Goal: Information Seeking & Learning: Learn about a topic

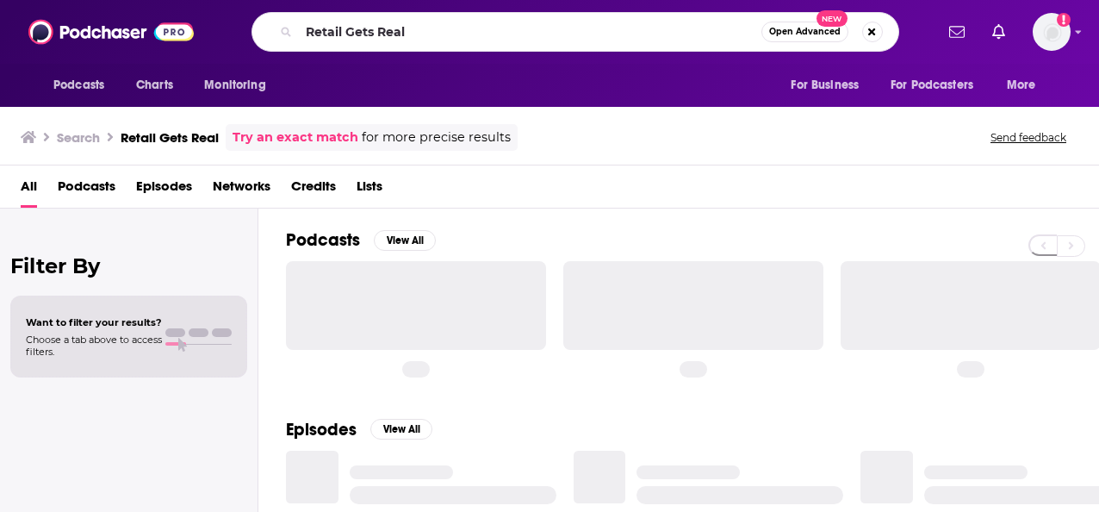
click at [256, 28] on div "Retail Gets Real Open Advanced New" at bounding box center [576, 32] width 648 height 40
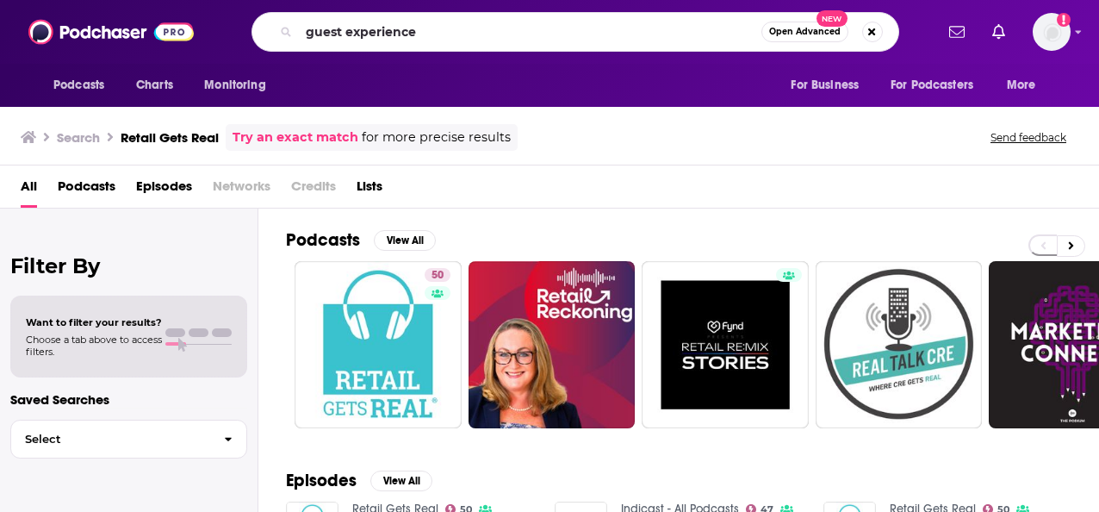
type input "guest experience"
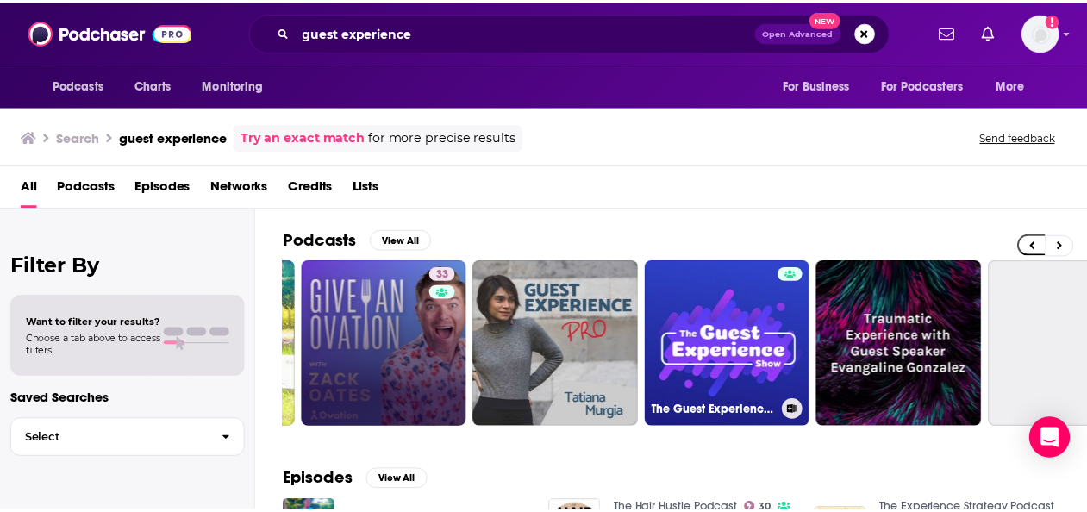
scroll to position [0, 314]
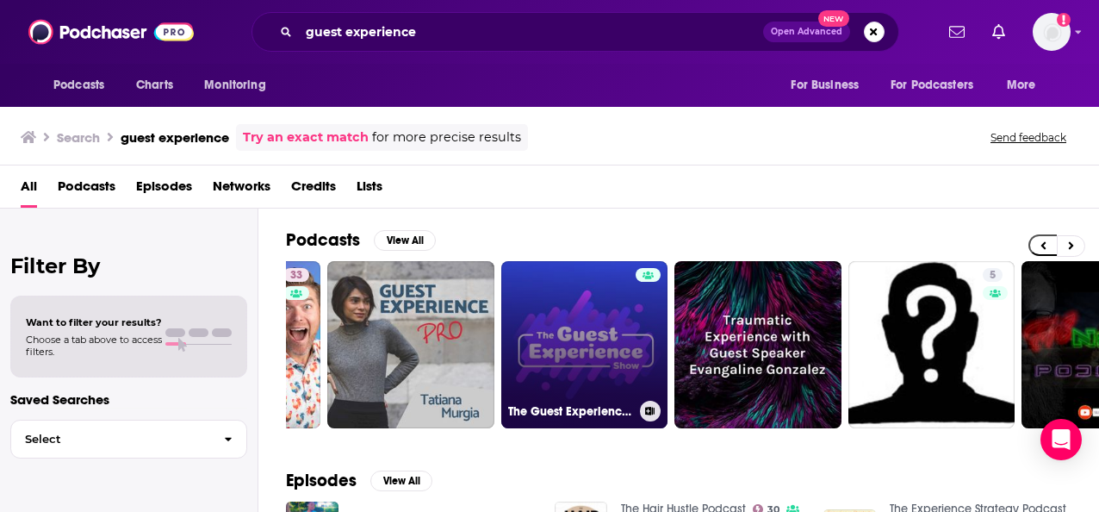
click at [566, 368] on link "The Guest Experience Show" at bounding box center [584, 344] width 167 height 167
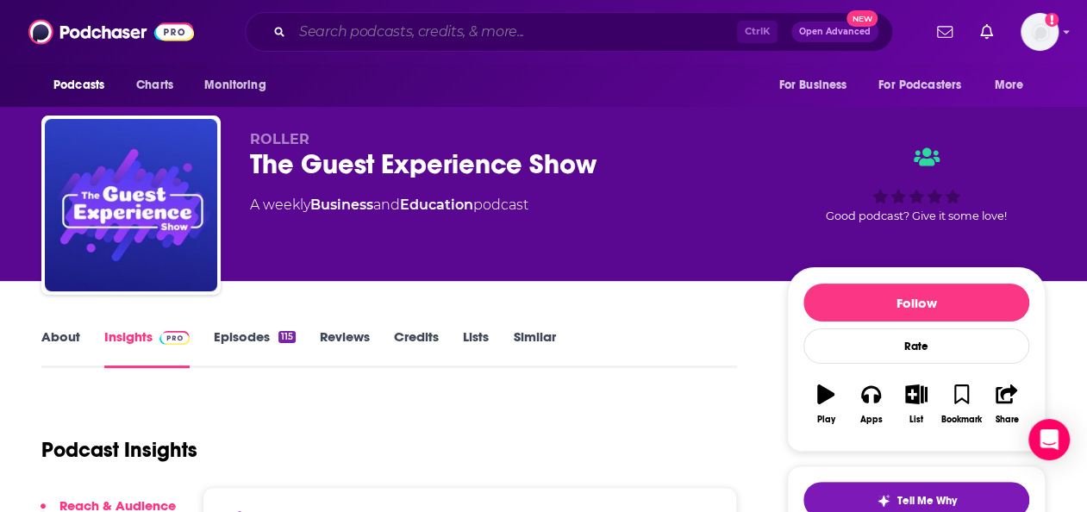
click at [361, 33] on input "Search podcasts, credits, & more..." at bounding box center [514, 32] width 445 height 28
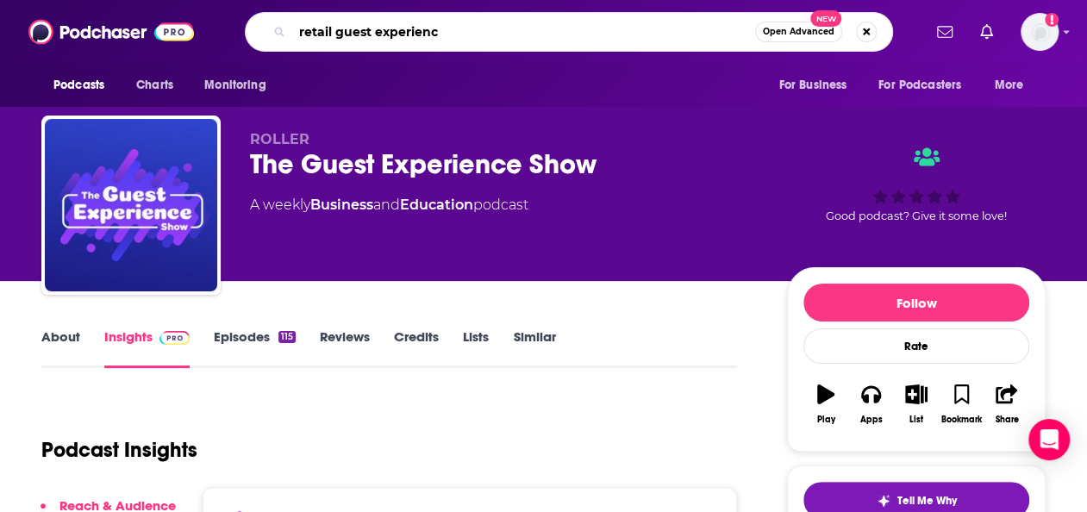
type input "retail guest experience"
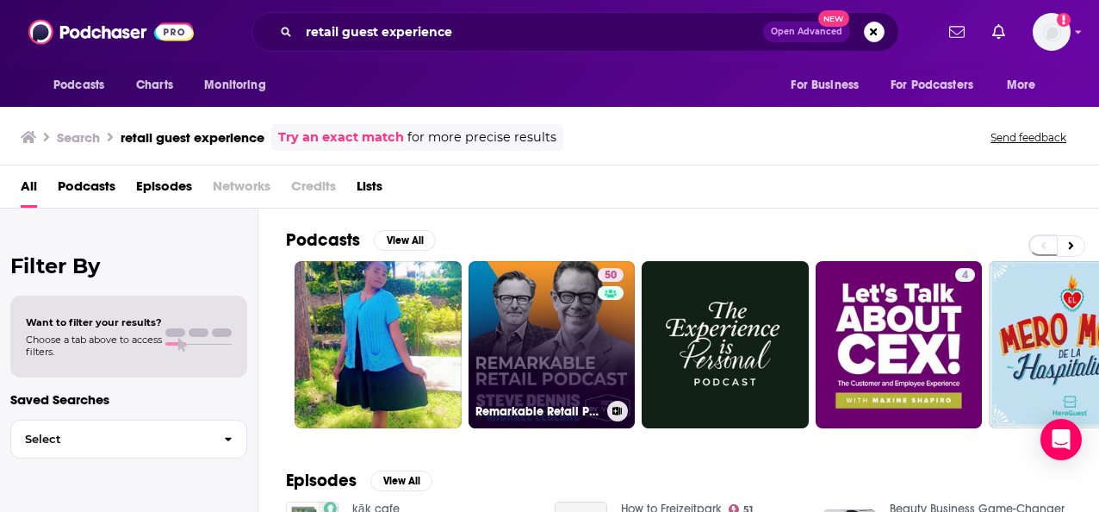
click at [546, 346] on link "50 Remarkable Retail Podcast" at bounding box center [552, 344] width 167 height 167
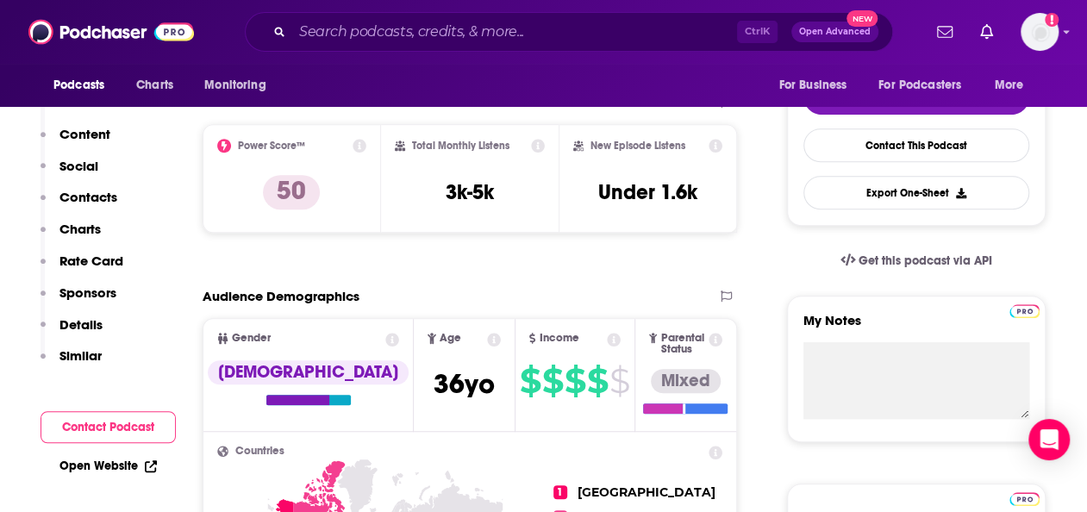
scroll to position [107, 0]
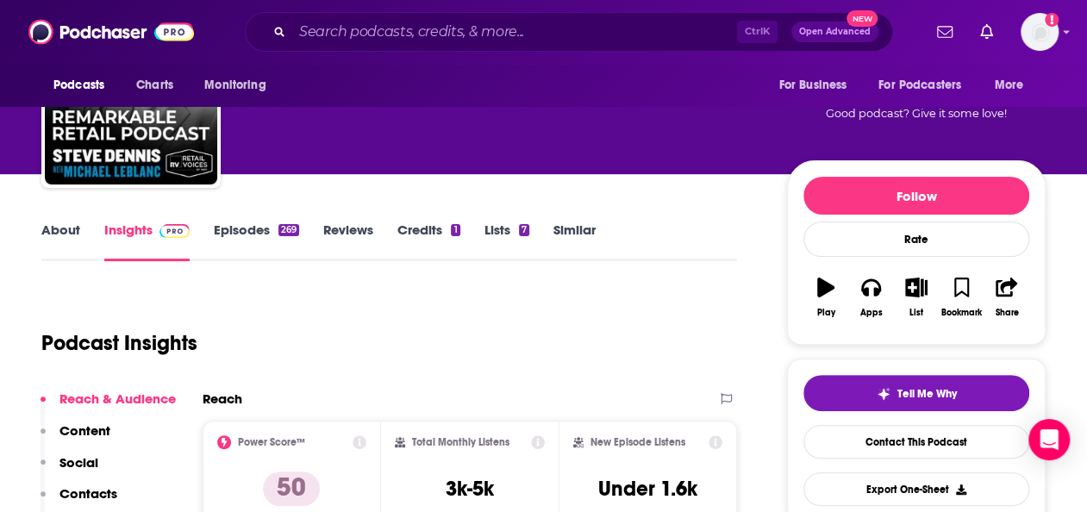
click at [237, 244] on link "Episodes 269" at bounding box center [256, 241] width 85 height 40
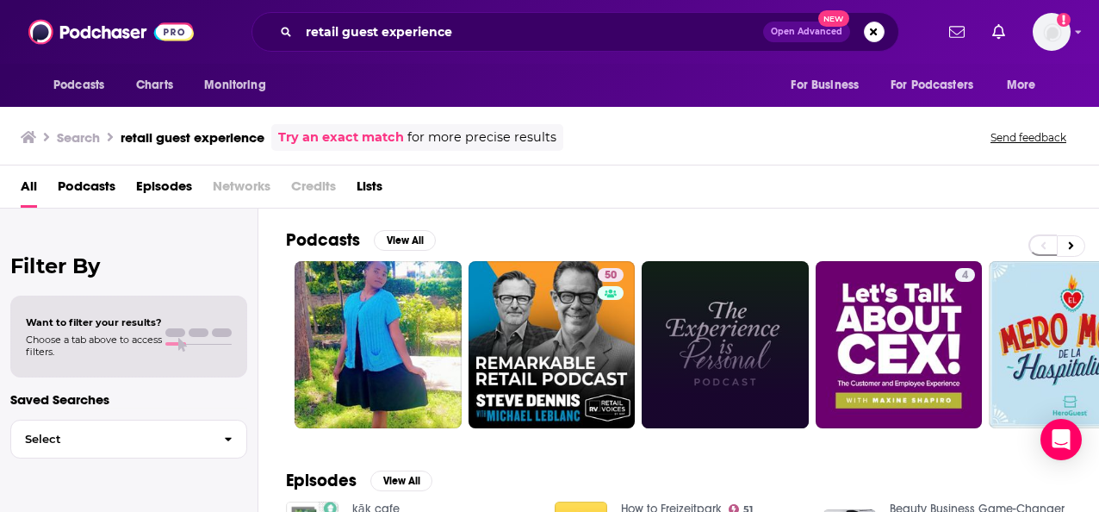
click at [781, 298] on link at bounding box center [725, 344] width 167 height 167
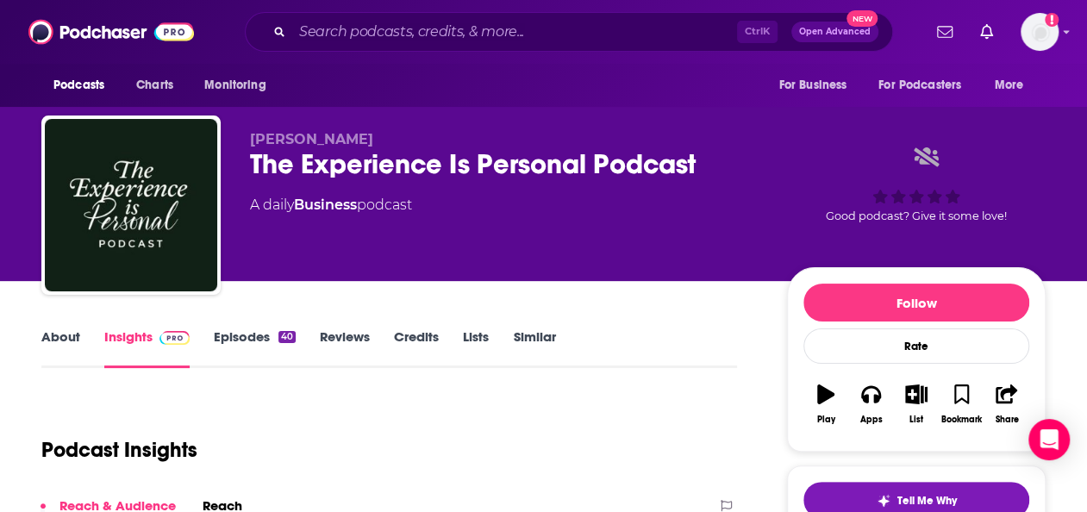
click at [258, 334] on link "Episodes 40" at bounding box center [255, 348] width 82 height 40
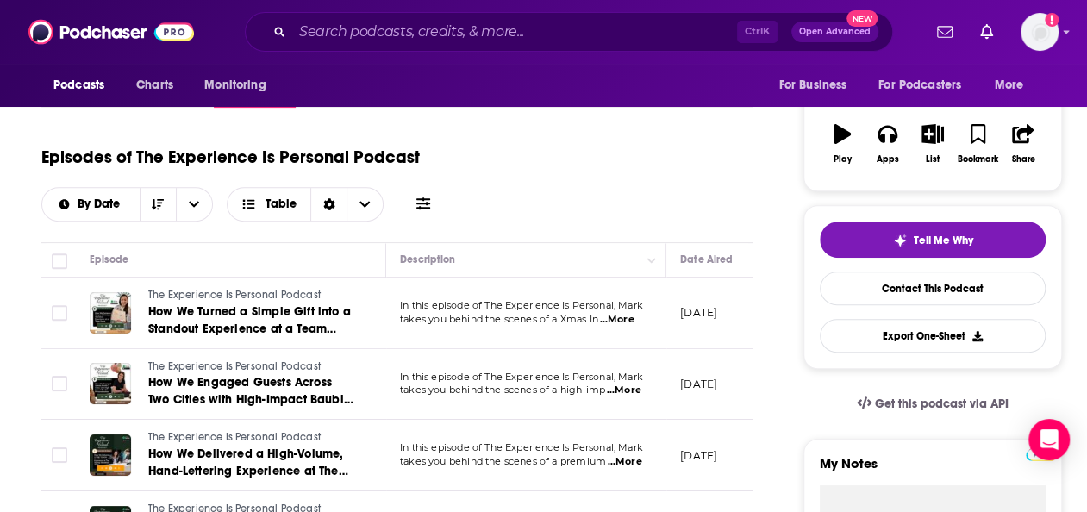
scroll to position [224, 0]
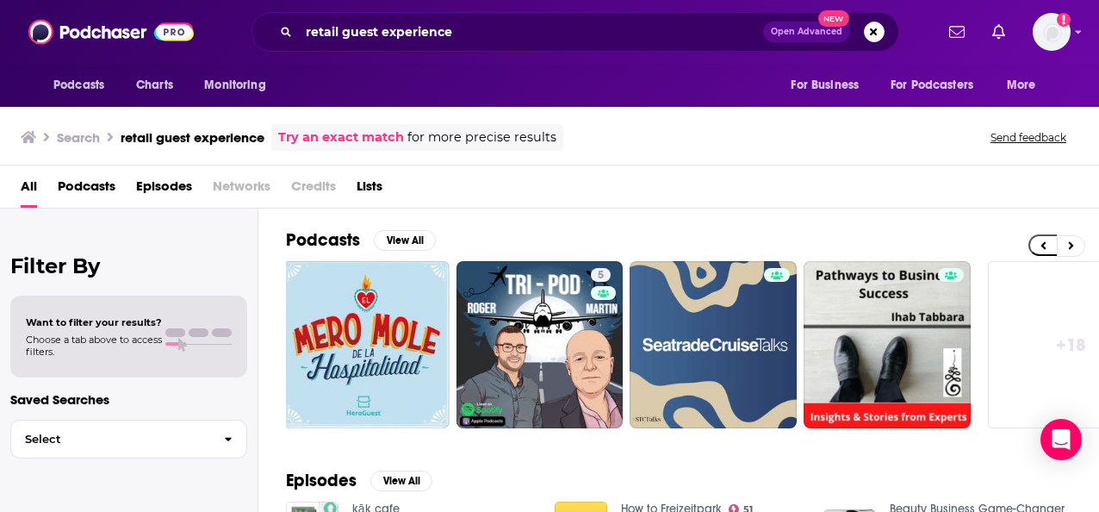
scroll to position [261, 0]
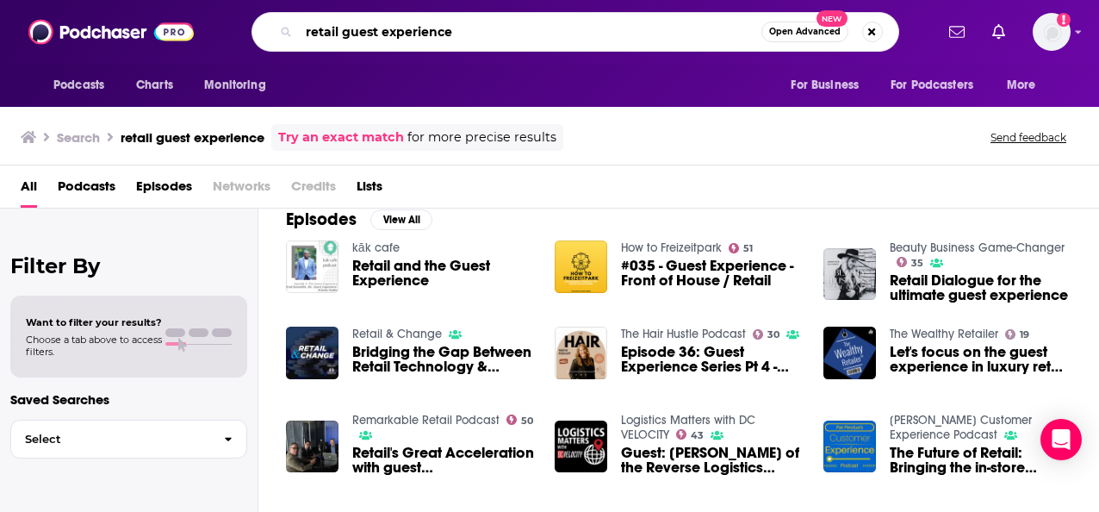
drag, startPoint x: 701, startPoint y: 29, endPoint x: 252, endPoint y: 30, distance: 448.9
click at [252, 30] on div "retail guest experience Open Advanced New" at bounding box center [576, 32] width 648 height 40
type input "retail marketing"
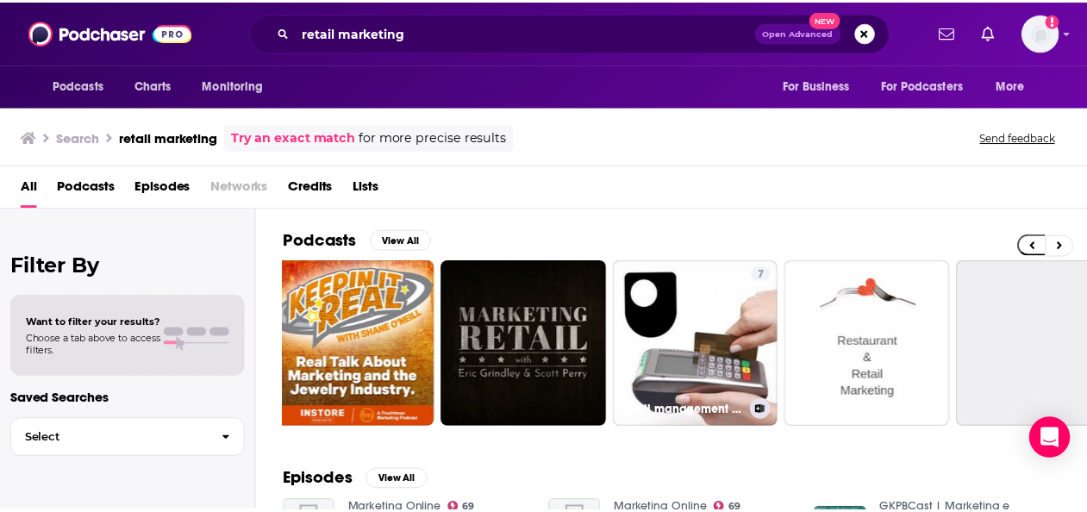
scroll to position [0, 196]
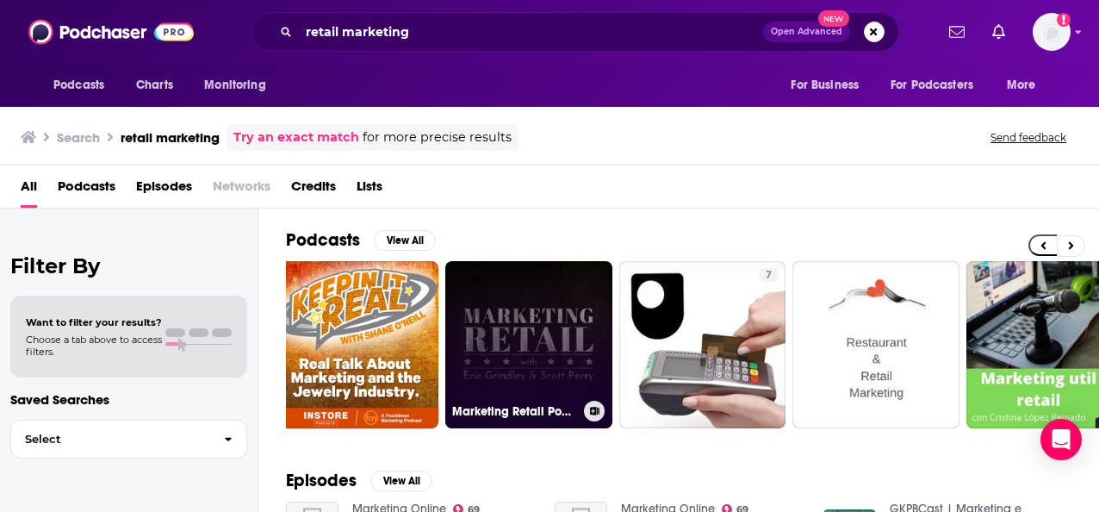
click at [550, 339] on link "Marketing Retail Podcast" at bounding box center [528, 344] width 167 height 167
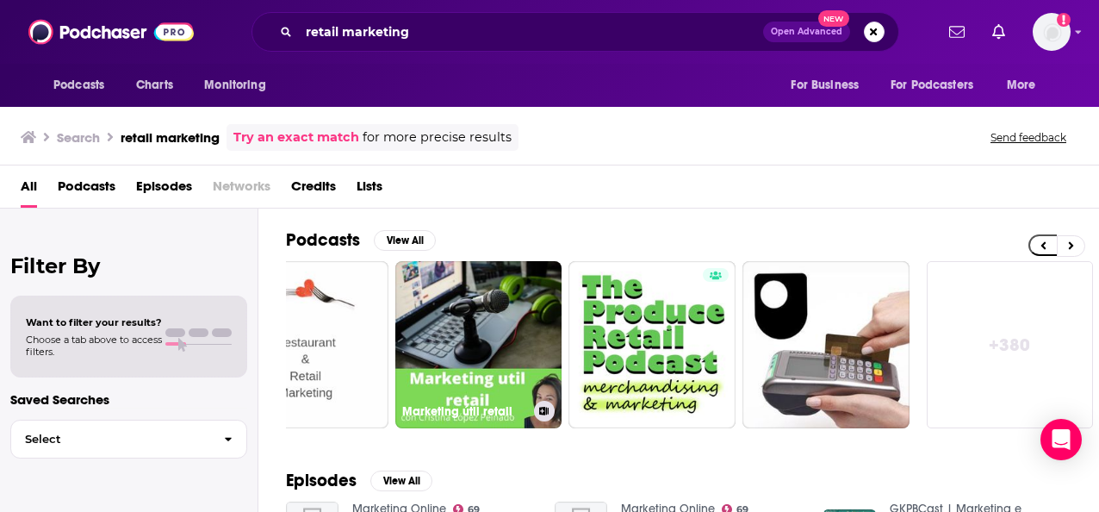
scroll to position [0, 769]
